Goal: Task Accomplishment & Management: Use online tool/utility

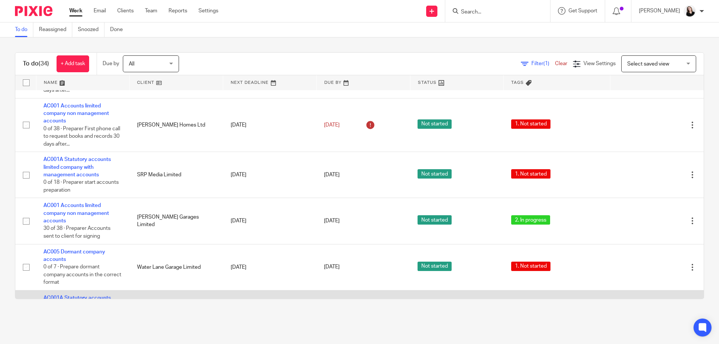
scroll to position [1139, 0]
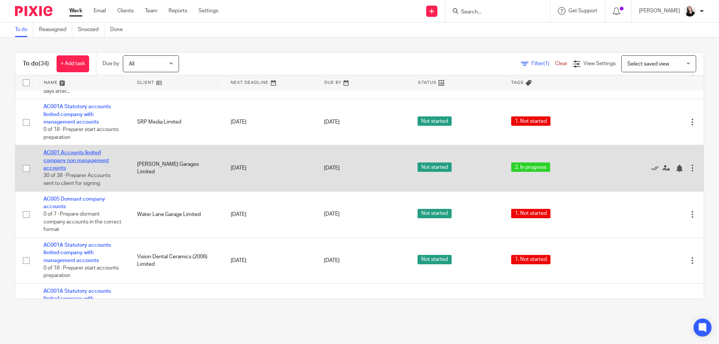
click at [78, 150] on link "AC001 Accounts limited company non management accounts" at bounding box center [76, 160] width 66 height 21
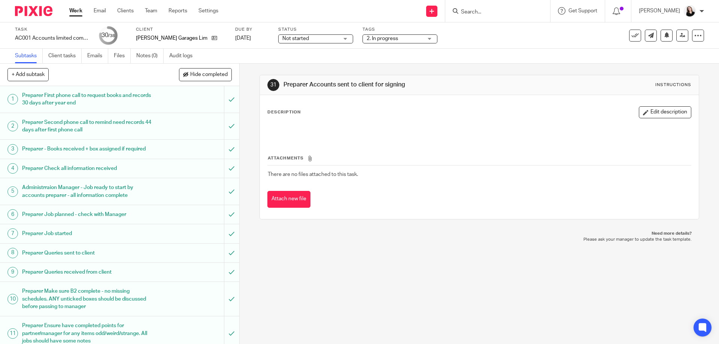
scroll to position [606, 0]
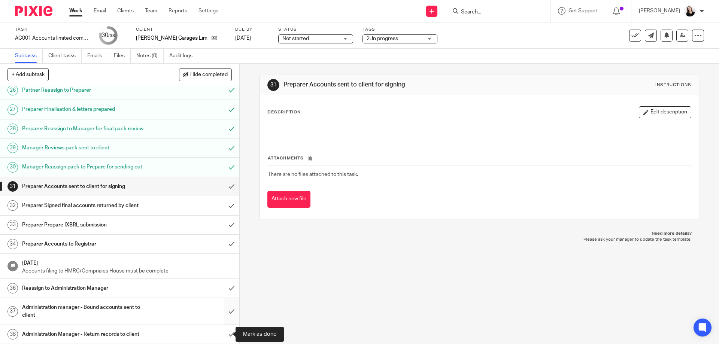
drag, startPoint x: 224, startPoint y: 335, endPoint x: 226, endPoint y: 324, distance: 11.0
click at [224, 334] on input "submit" at bounding box center [119, 334] width 239 height 19
click at [224, 303] on input "submit" at bounding box center [119, 311] width 239 height 27
drag, startPoint x: 227, startPoint y: 290, endPoint x: 227, endPoint y: 284, distance: 6.0
click at [227, 288] on input "submit" at bounding box center [119, 288] width 239 height 19
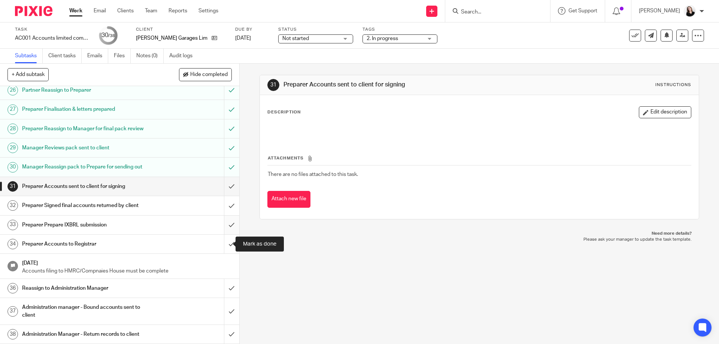
drag, startPoint x: 223, startPoint y: 243, endPoint x: 224, endPoint y: 229, distance: 14.7
click at [223, 243] on input "submit" at bounding box center [119, 244] width 239 height 19
click at [224, 224] on input "submit" at bounding box center [119, 225] width 239 height 19
drag, startPoint x: 224, startPoint y: 209, endPoint x: 225, endPoint y: 188, distance: 21.4
click at [224, 206] on input "submit" at bounding box center [119, 205] width 239 height 19
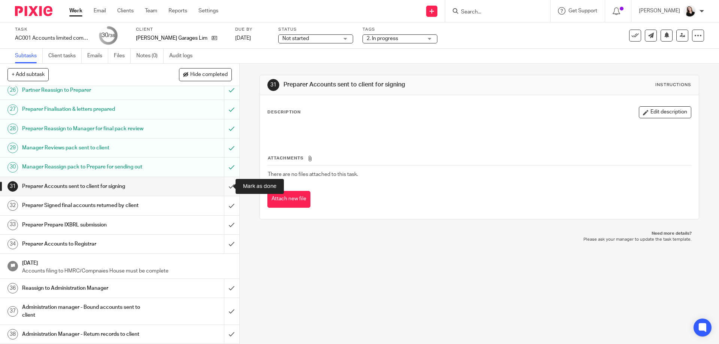
click at [225, 185] on input "submit" at bounding box center [119, 186] width 239 height 19
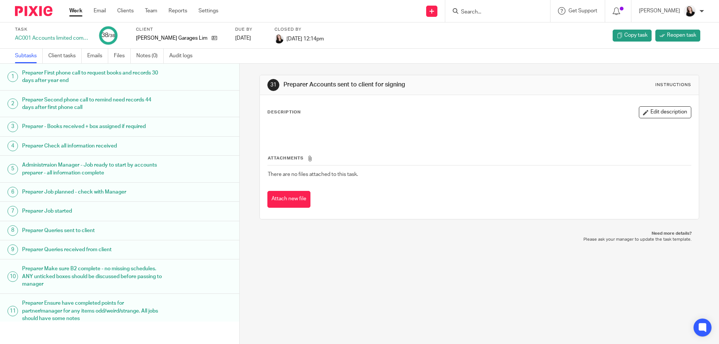
scroll to position [568, 0]
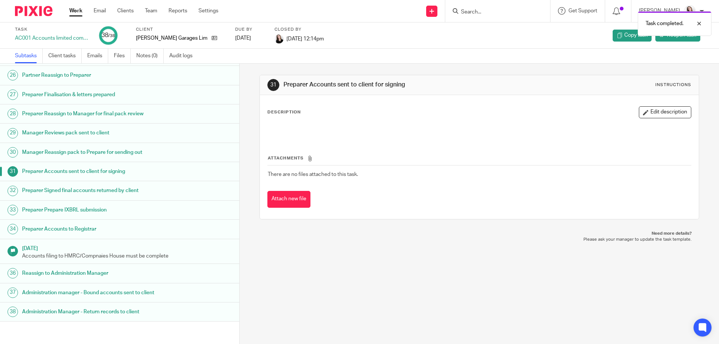
click at [78, 10] on link "Work" at bounding box center [75, 10] width 13 height 7
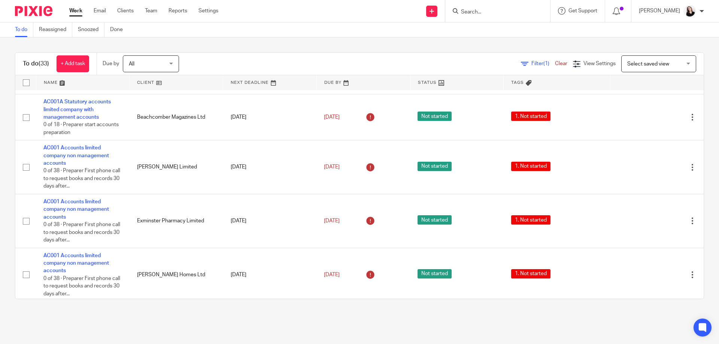
scroll to position [1093, 0]
